Goal: Information Seeking & Learning: Check status

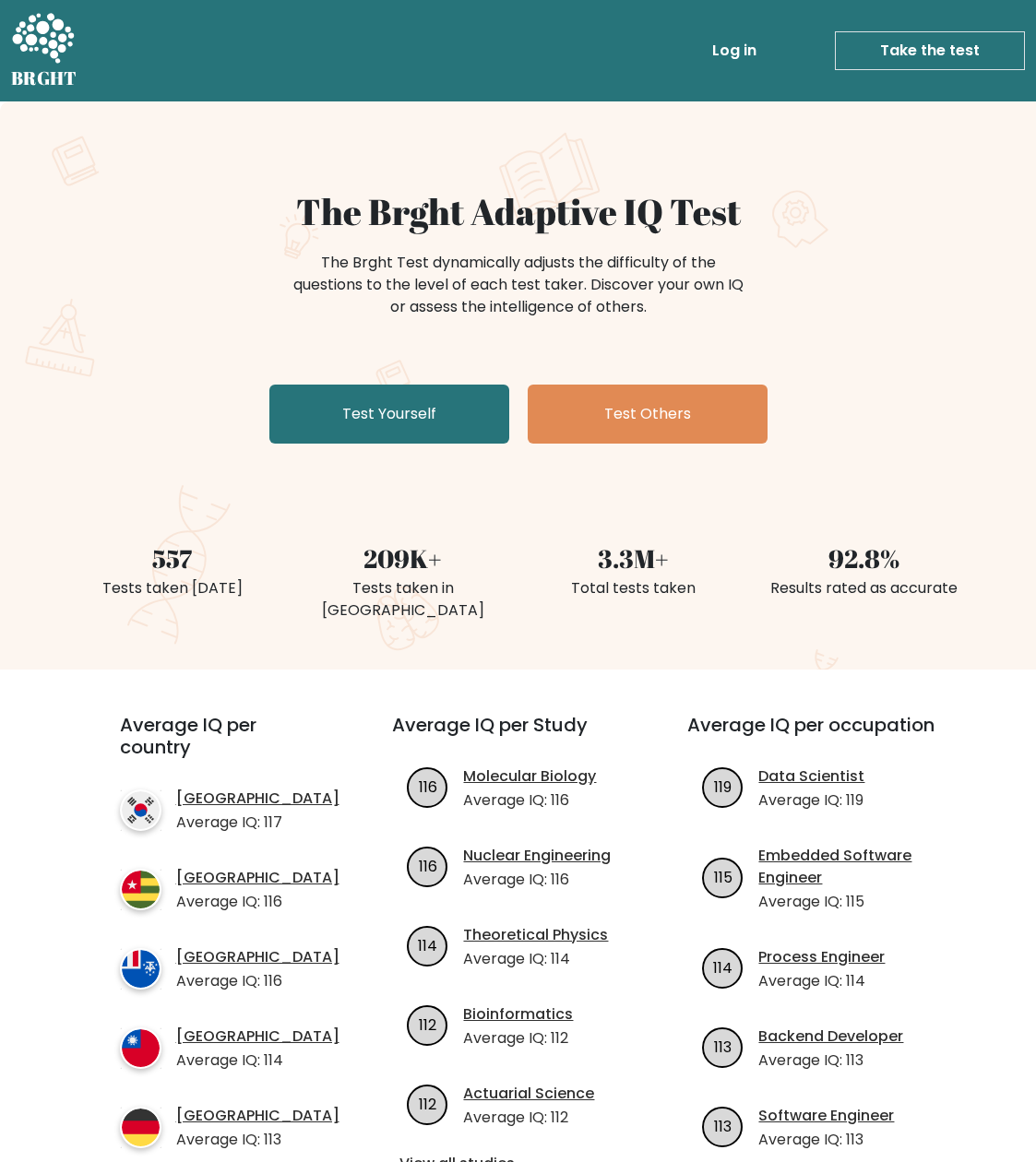
click at [759, 57] on link "Log in" at bounding box center [734, 51] width 59 height 37
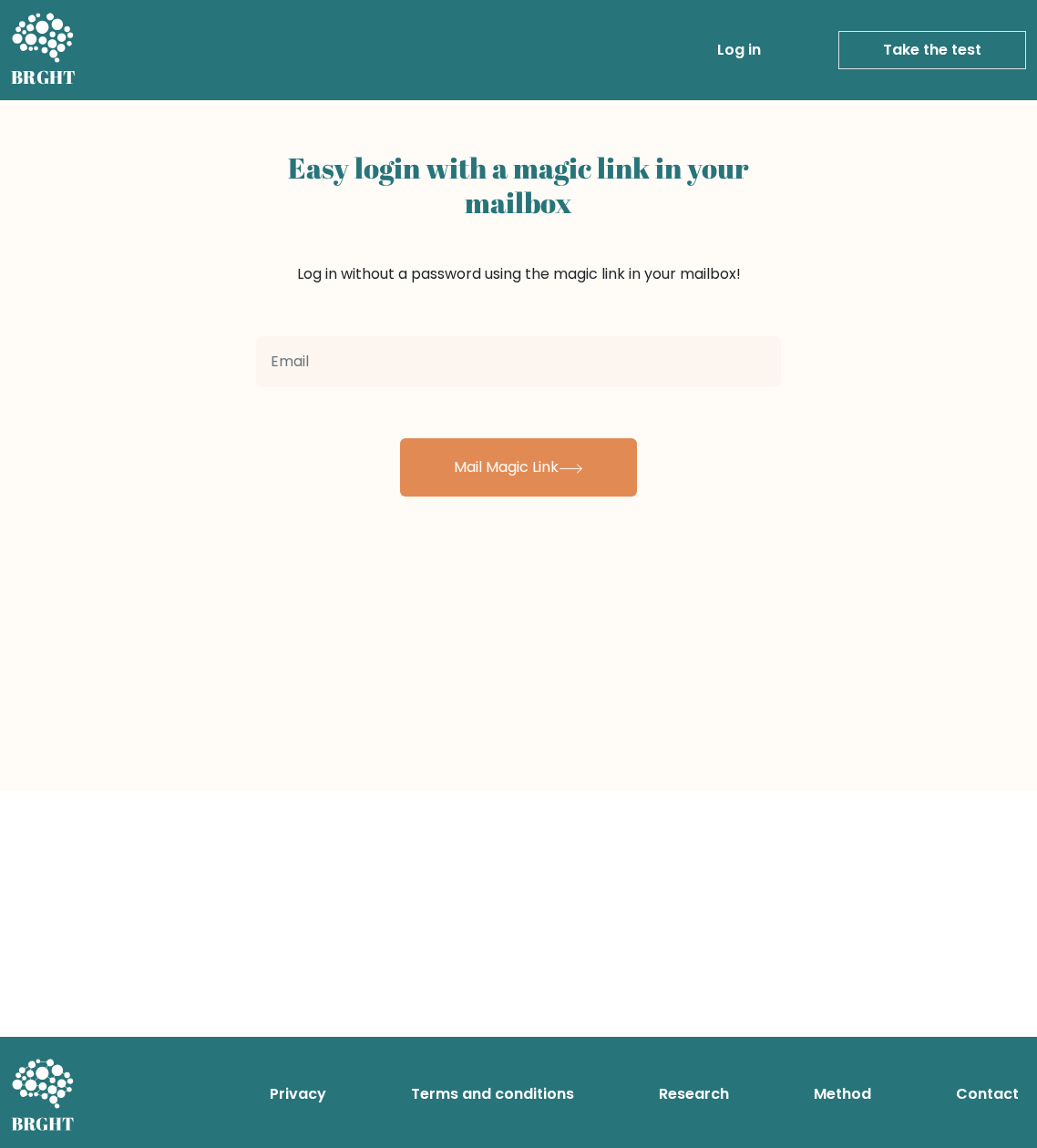
click at [514, 357] on input "email" at bounding box center [518, 362] width 525 height 51
type input "iledz.kaii@gmail.com"
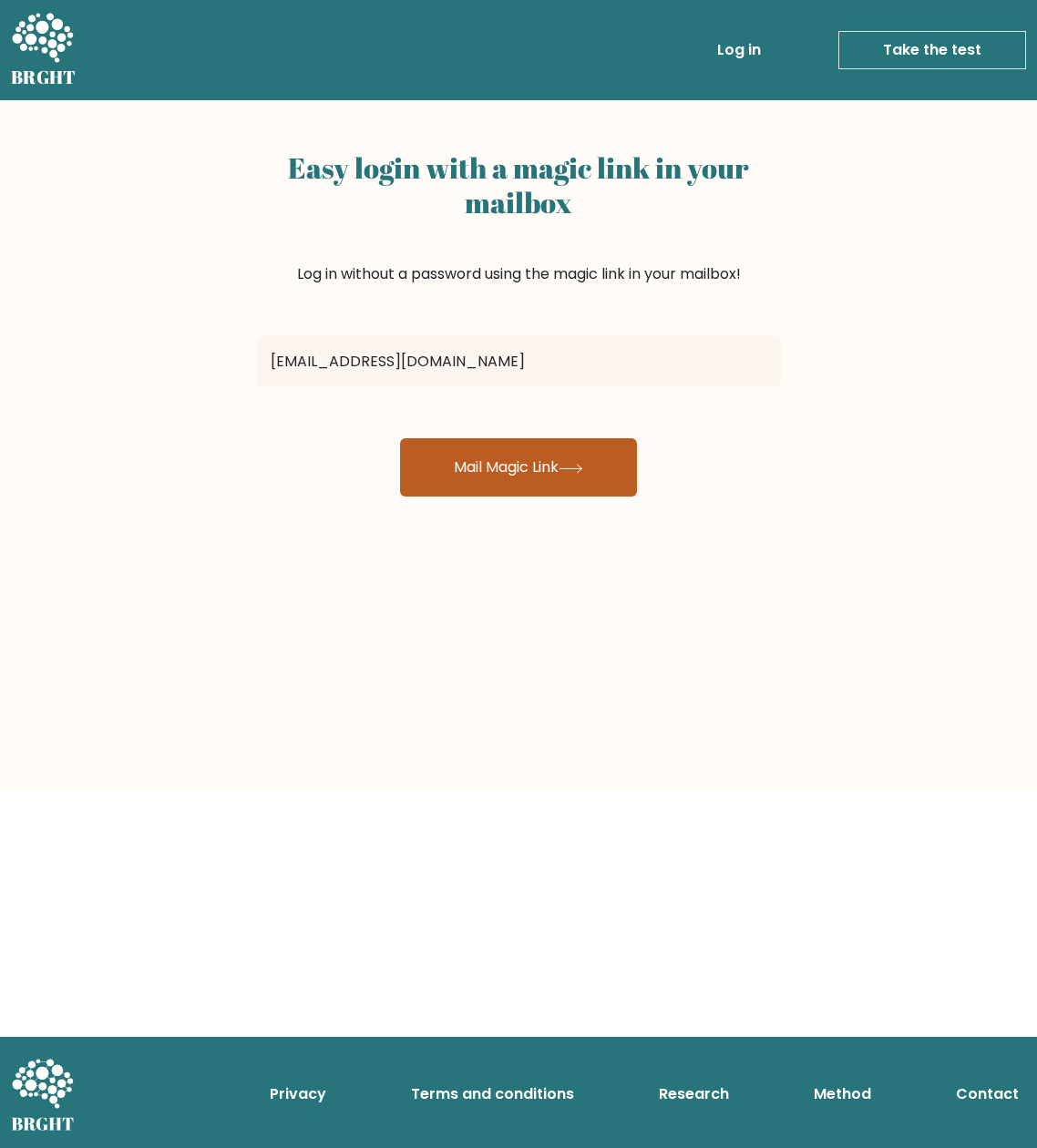
click at [509, 476] on button "Mail Magic Link" at bounding box center [518, 467] width 237 height 59
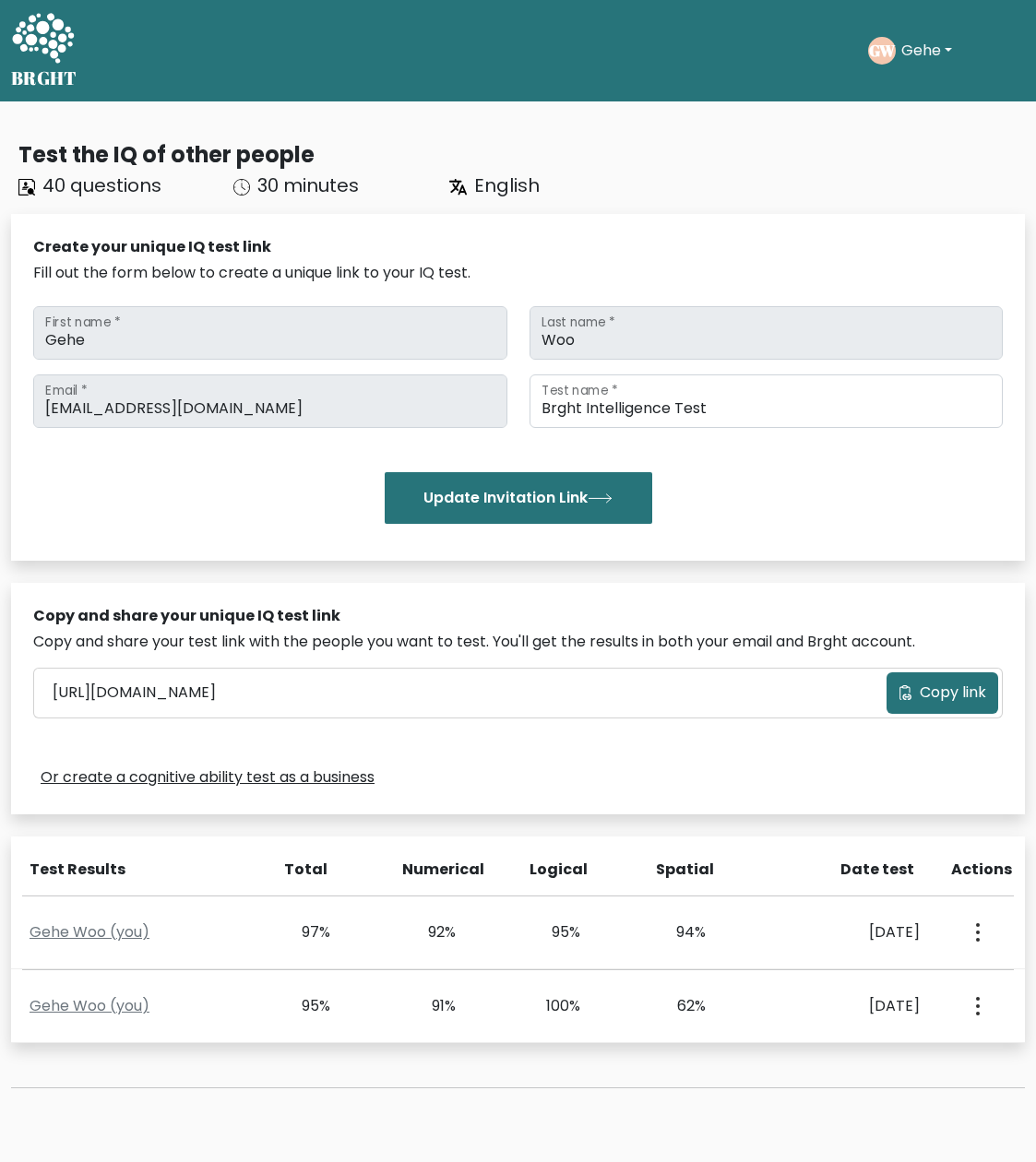
click at [886, 53] on text "GW" at bounding box center [881, 50] width 27 height 21
click at [906, 54] on button "Gehe" at bounding box center [926, 51] width 62 height 24
click at [909, 110] on link "Profile" at bounding box center [941, 119] width 145 height 30
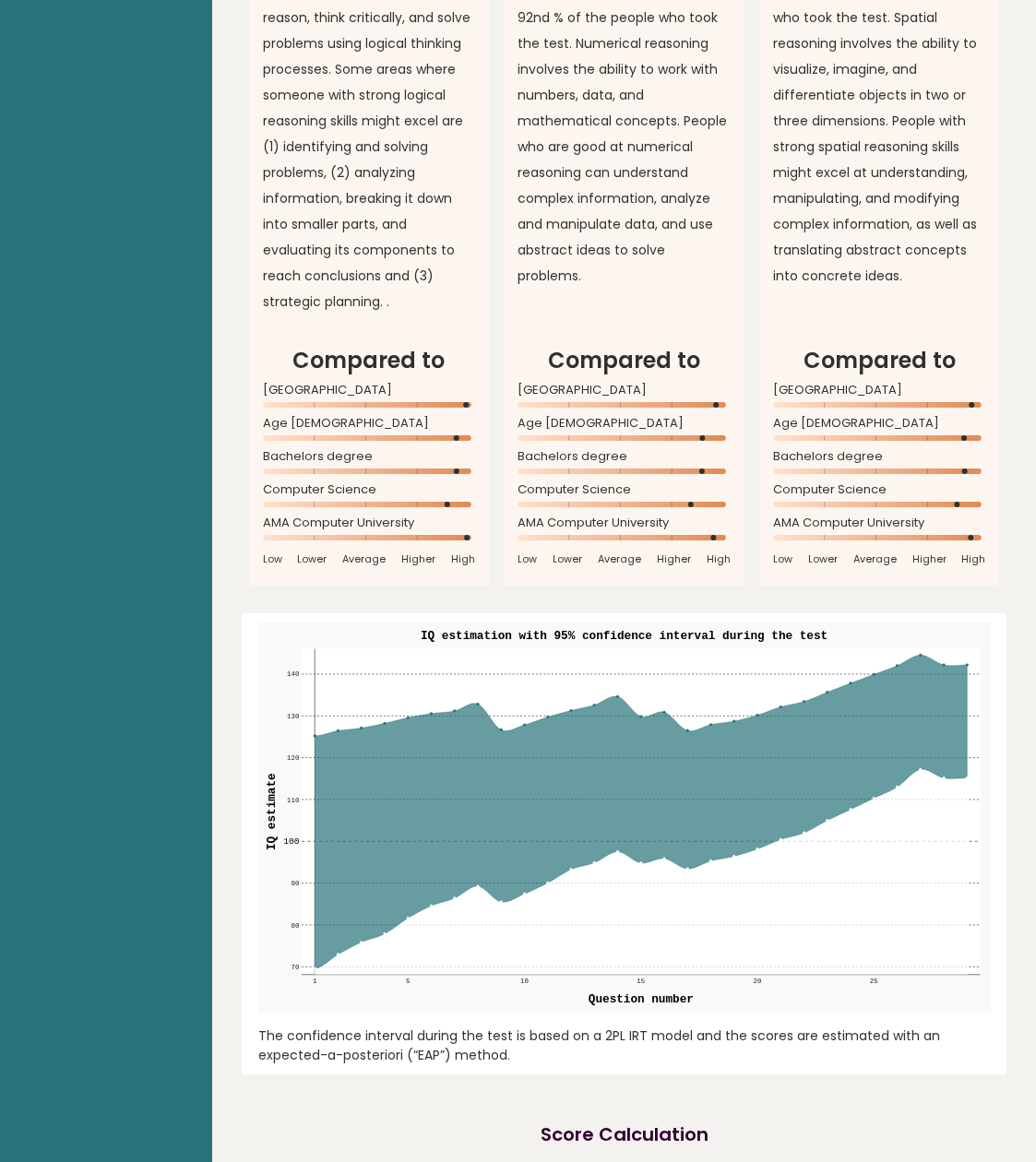
scroll to position [2121, 0]
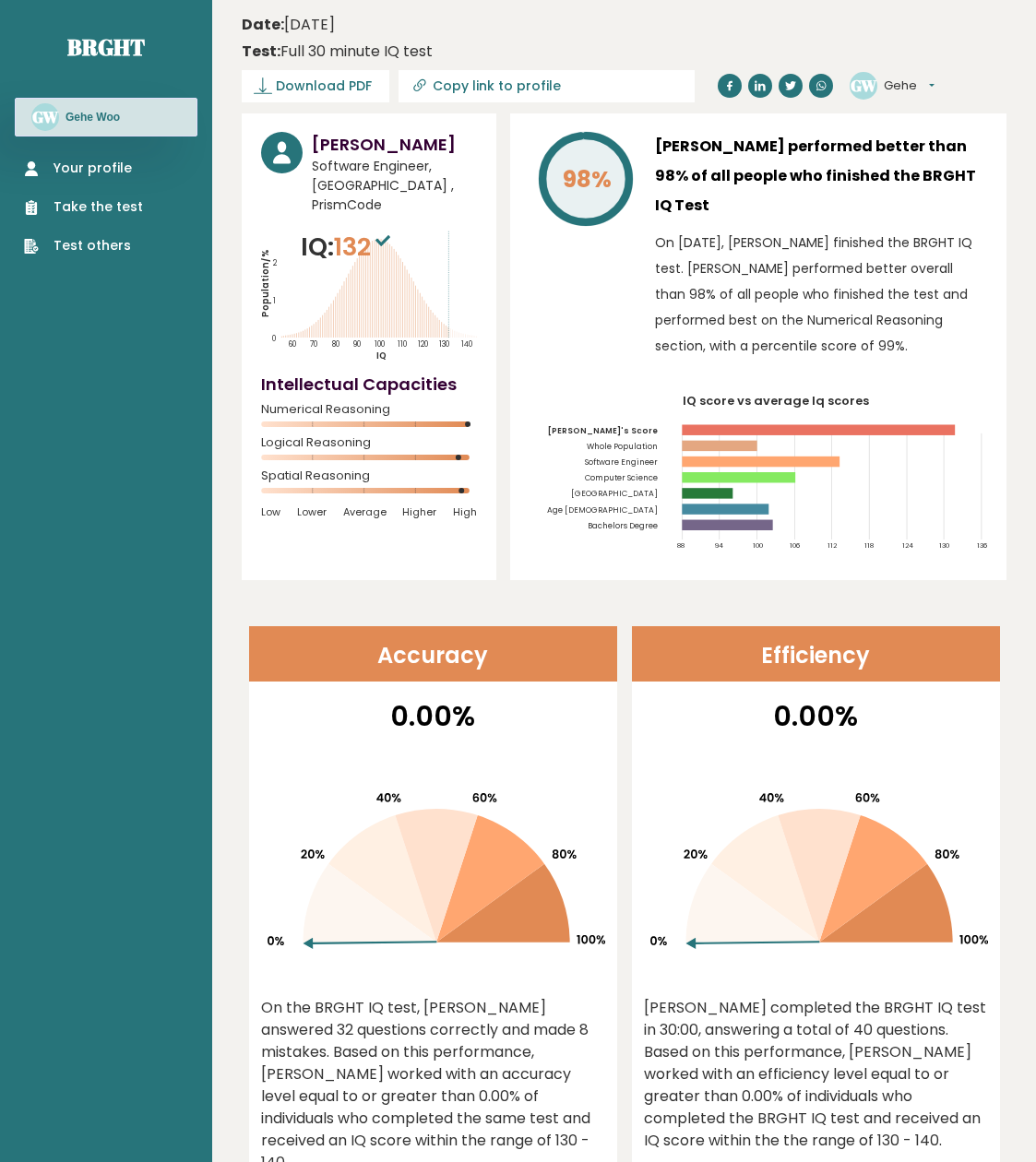
click at [763, 312] on p "On [DATE], [PERSON_NAME] finished the BRGHT IQ test. [PERSON_NAME] performed be…" at bounding box center [820, 294] width 332 height 129
click at [353, 282] on icon "Population/% IQ 0 1 2 60 70 80 90 100 110 120 130 140" at bounding box center [368, 295] width 216 height 133
click at [474, 421] on circle at bounding box center [475, 424] width 6 height 6
drag, startPoint x: 557, startPoint y: 171, endPoint x: 594, endPoint y: 181, distance: 38.3
click at [594, 181] on icon "98%" at bounding box center [586, 179] width 98 height 98
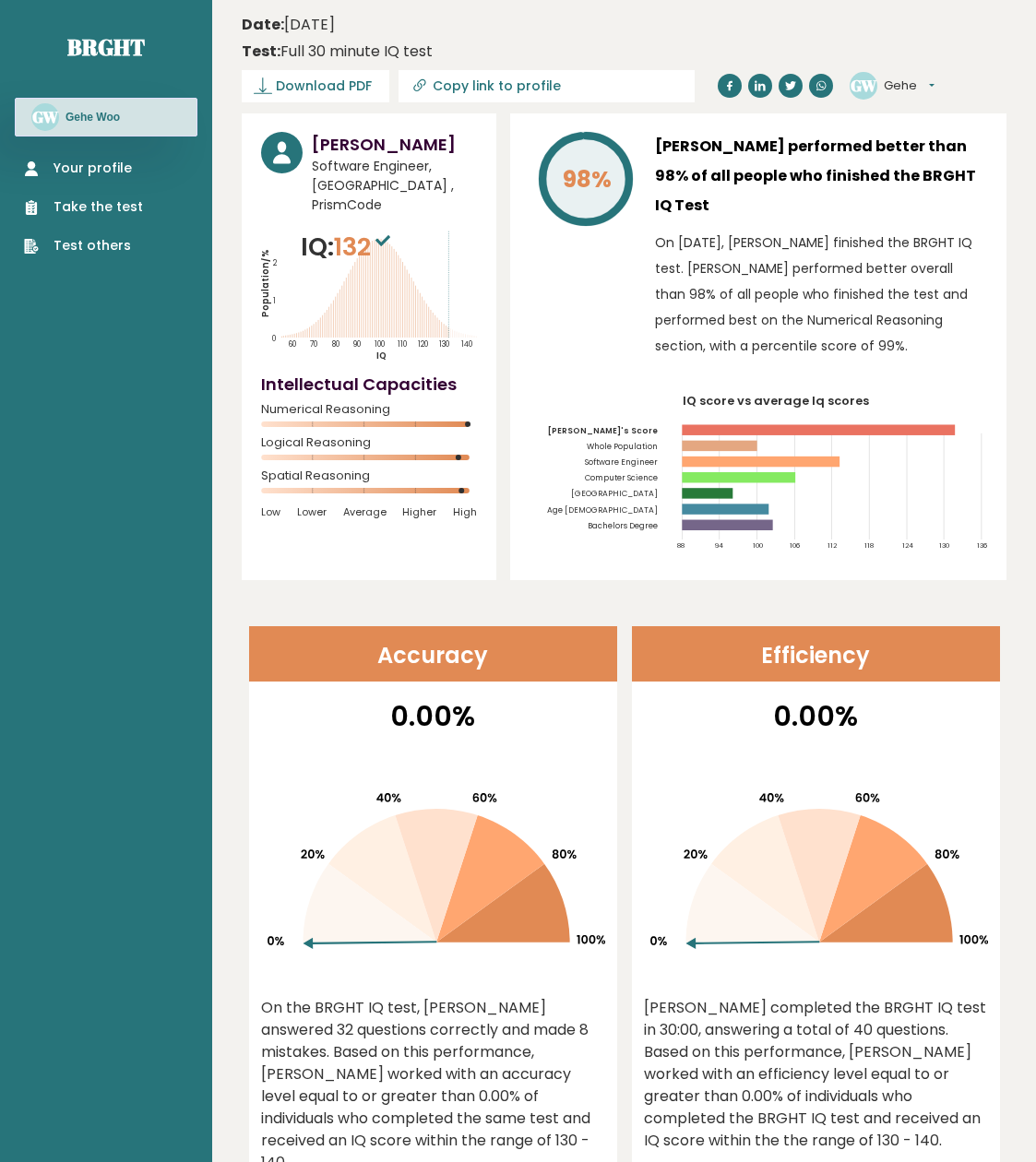
click at [626, 207] on icon "98%" at bounding box center [586, 179] width 98 height 98
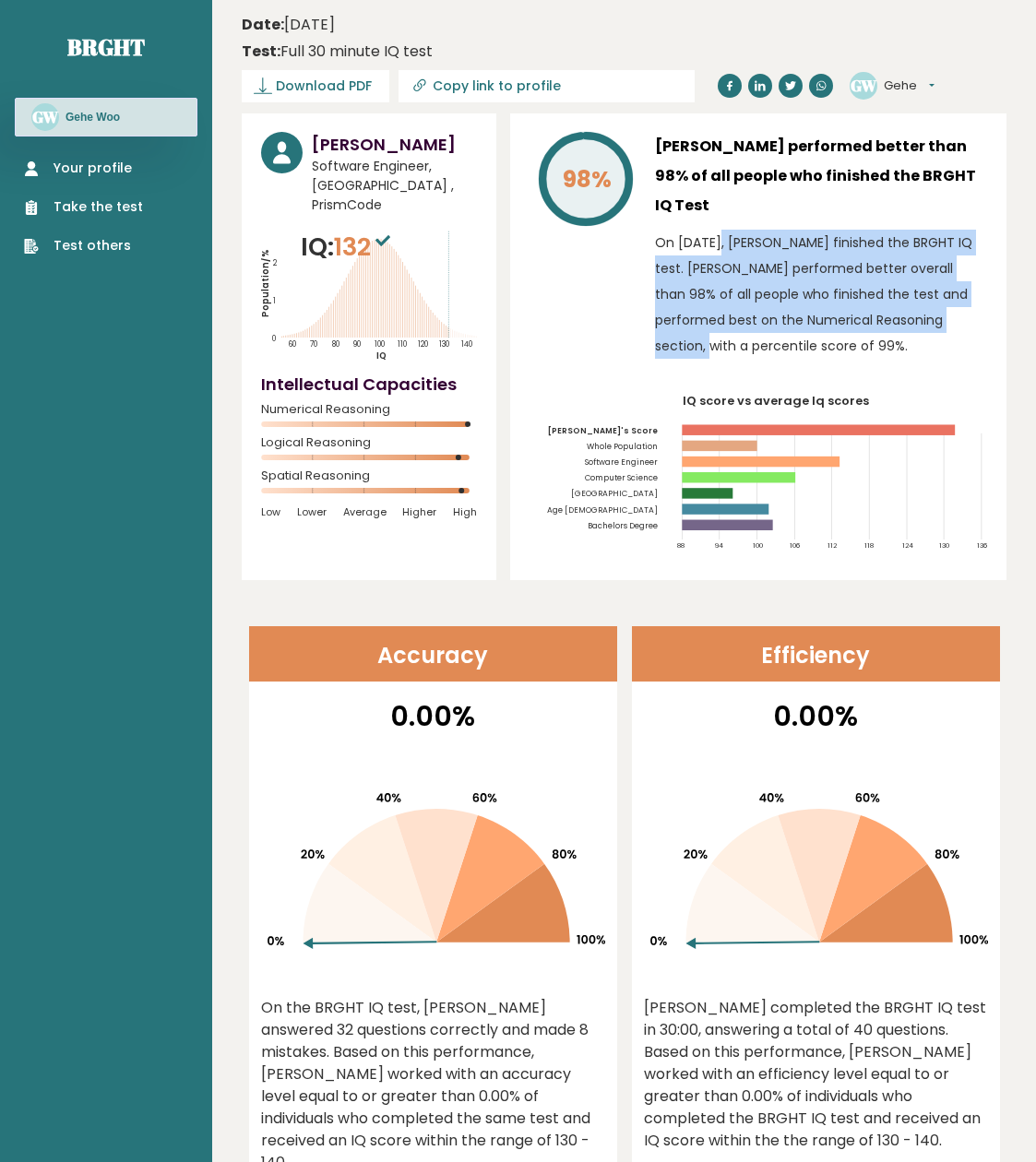
drag, startPoint x: 647, startPoint y: 206, endPoint x: 793, endPoint y: 299, distance: 173.1
click at [793, 299] on div "98% [PERSON_NAME] performed better than 98% of all people who finished the BRGH…" at bounding box center [758, 249] width 457 height 236
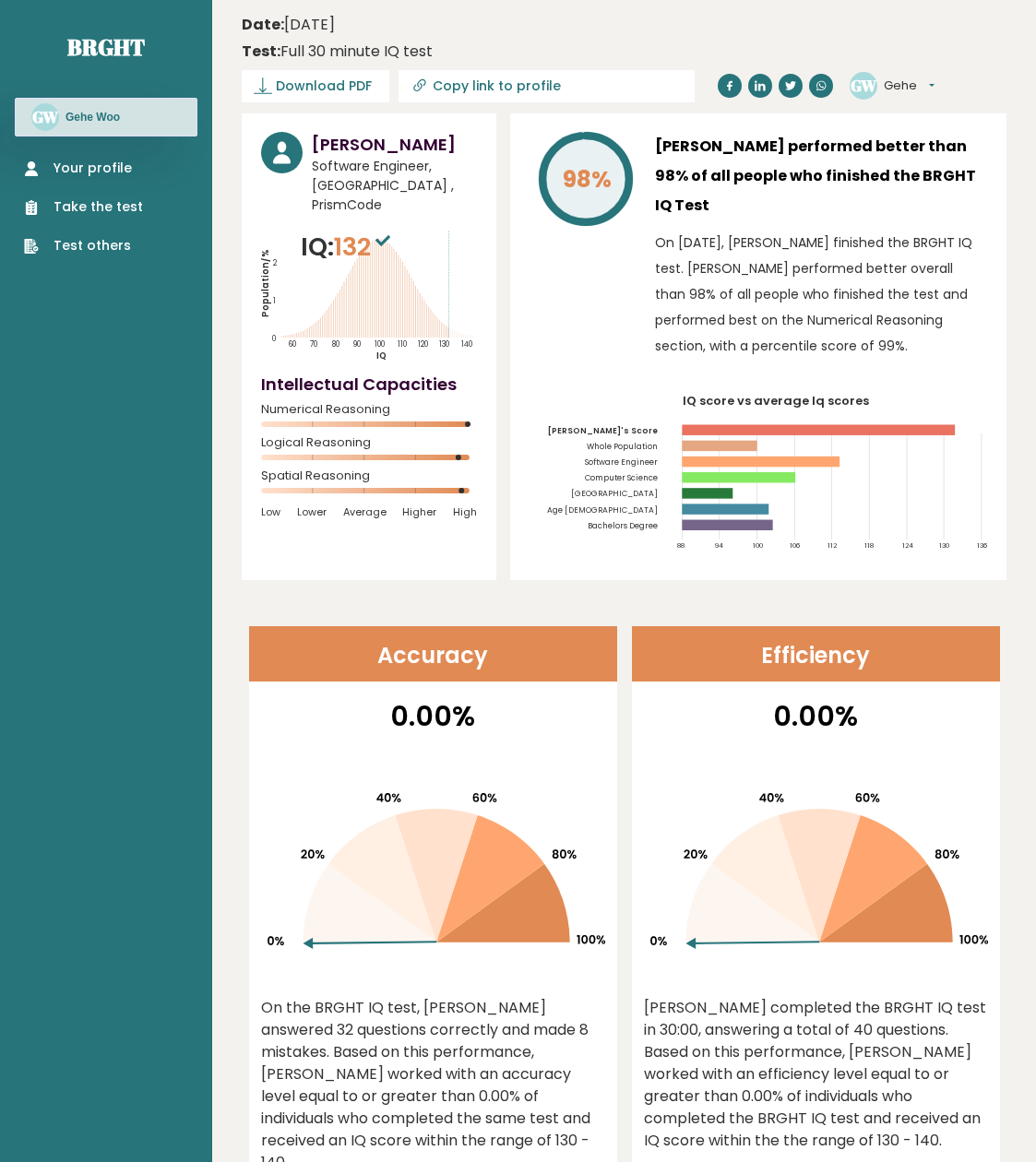
click at [831, 308] on p "On [DATE], [PERSON_NAME] finished the BRGHT IQ test. [PERSON_NAME] performed be…" at bounding box center [820, 294] width 332 height 129
